Goal: Information Seeking & Learning: Learn about a topic

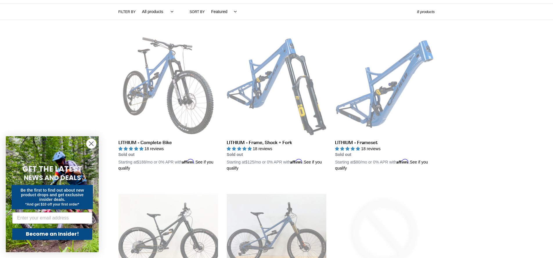
scroll to position [138, 0]
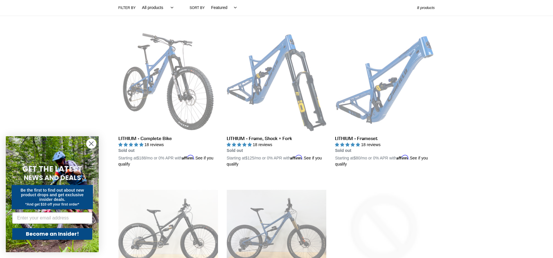
click at [88, 146] on circle "Close dialog" at bounding box center [92, 144] width 10 height 10
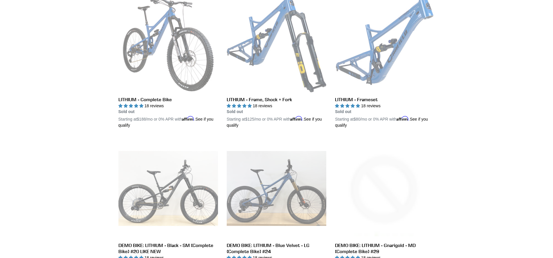
scroll to position [187, 0]
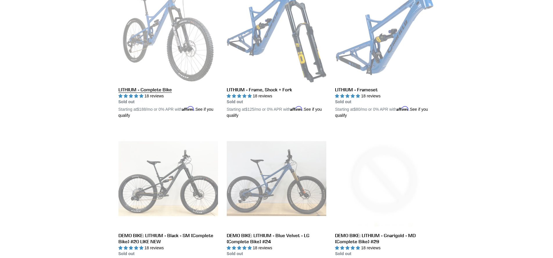
click at [154, 92] on link "LITHIUM - Complete Bike" at bounding box center [168, 51] width 100 height 136
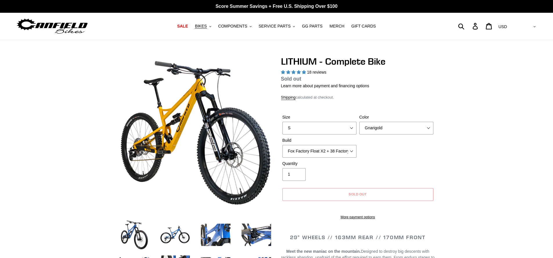
select select "highest-rating"
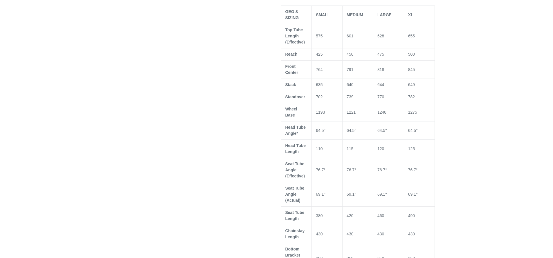
scroll to position [482, 0]
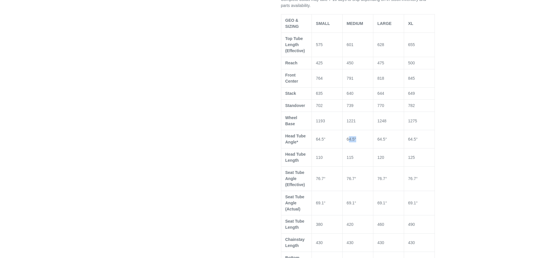
drag, startPoint x: 349, startPoint y: 139, endPoint x: 363, endPoint y: 141, distance: 14.3
click at [363, 141] on td "64.5 °" at bounding box center [358, 139] width 31 height 18
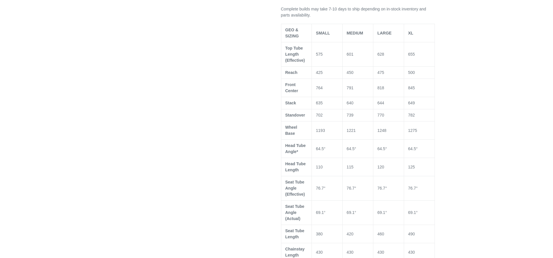
scroll to position [473, 0]
drag, startPoint x: 348, startPoint y: 129, endPoint x: 353, endPoint y: 131, distance: 5.7
click at [350, 130] on td "1221" at bounding box center [358, 130] width 31 height 18
click at [353, 131] on td "1221" at bounding box center [358, 130] width 31 height 18
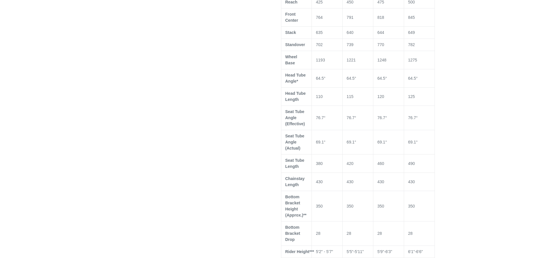
scroll to position [543, 0]
drag, startPoint x: 319, startPoint y: 140, endPoint x: 347, endPoint y: 145, distance: 28.1
click at [347, 145] on tr "Seat Tube Angle (Actual) 69.1 ° 69.1 ° 69.1 ° 69.1 °" at bounding box center [358, 143] width 154 height 24
click at [347, 145] on td "69.1 °" at bounding box center [358, 143] width 31 height 24
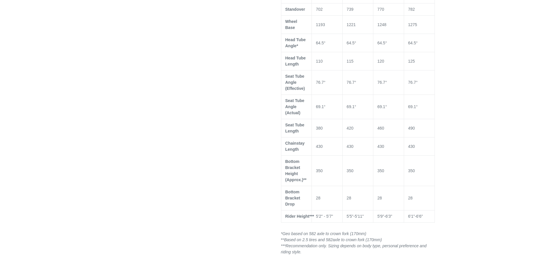
scroll to position [587, 0]
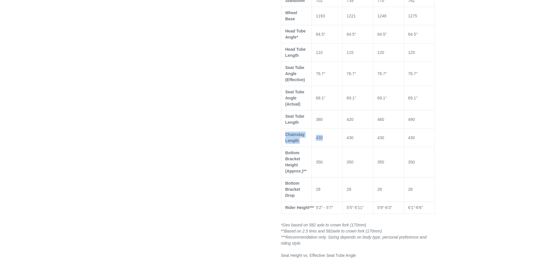
drag, startPoint x: 294, startPoint y: 132, endPoint x: 333, endPoint y: 143, distance: 40.2
click at [333, 143] on tr "Chainstay Length 430 430 430 430" at bounding box center [358, 138] width 154 height 18
click at [333, 143] on td "430" at bounding box center [327, 138] width 31 height 18
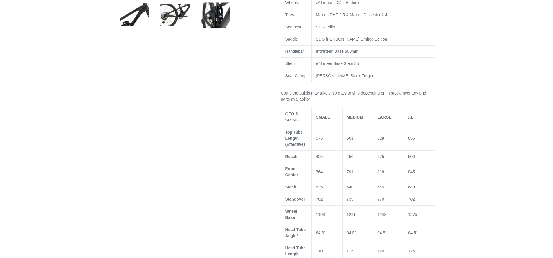
scroll to position [0, 0]
